Goal: Task Accomplishment & Management: Use online tool/utility

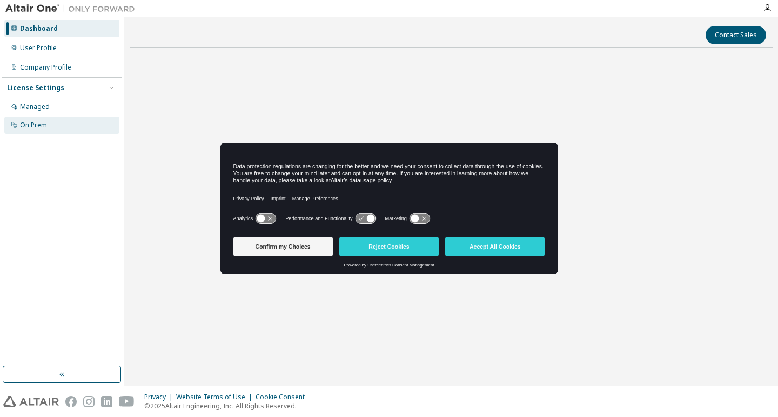
click at [33, 126] on div "On Prem" at bounding box center [33, 125] width 27 height 9
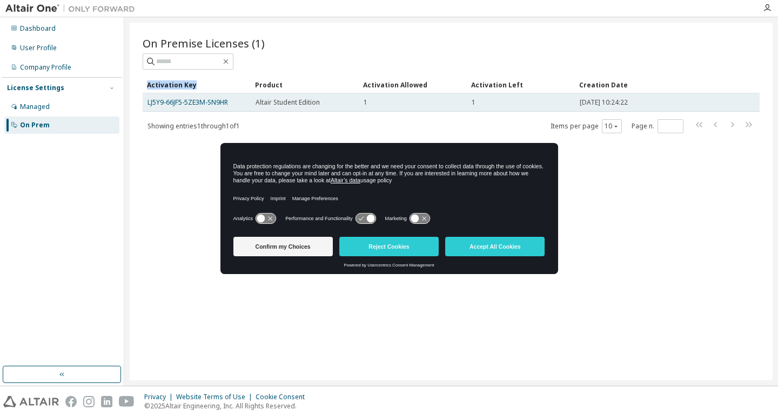
drag, startPoint x: 127, startPoint y: 109, endPoint x: 207, endPoint y: 96, distance: 80.4
click at [207, 92] on div "On Premise Licenses (1) Clear Load Save Save As Field Operator Value Select fil…" at bounding box center [450, 201] width 653 height 369
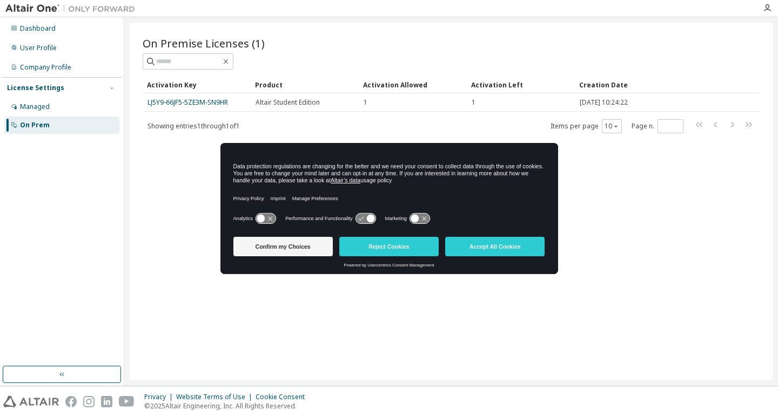
click at [171, 173] on div "On Premise Licenses (1) Clear Load Save Save As Field Operator Value Select fil…" at bounding box center [451, 202] width 643 height 358
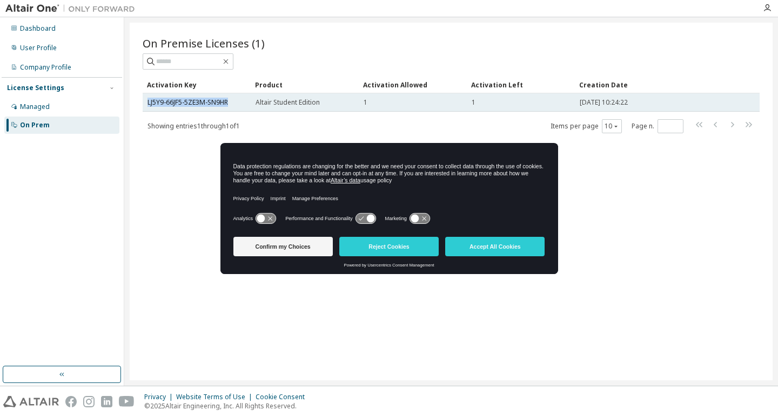
drag, startPoint x: 143, startPoint y: 106, endPoint x: 228, endPoint y: 102, distance: 86.0
click at [228, 102] on td "LJ5Y9-66JF5-5ZE3M-SN9HR" at bounding box center [197, 102] width 108 height 18
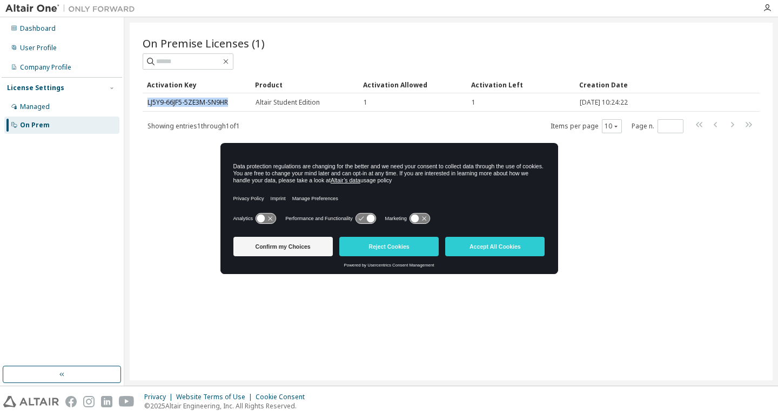
copy link "LJ5Y9-66JF5-5ZE3M-SN9HR"
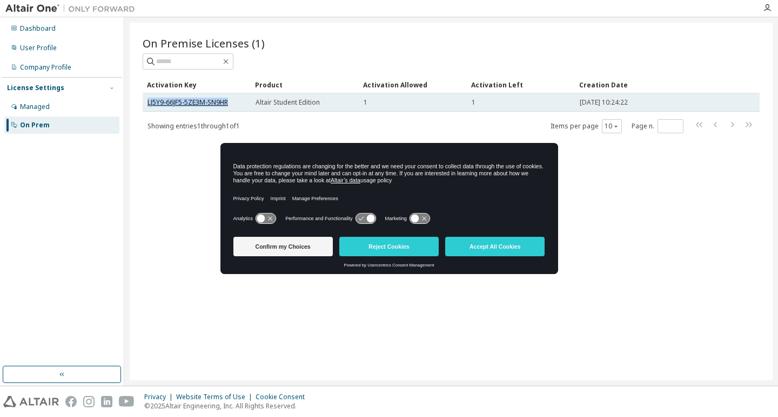
copy link "LJ5Y9-66JF5-5ZE3M-SN9HR"
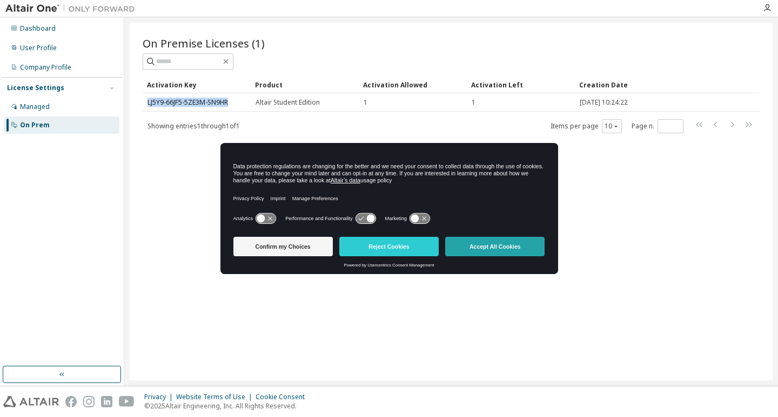
click at [478, 244] on button "Accept All Cookies" at bounding box center [494, 246] width 99 height 19
